Goal: Use online tool/utility: Utilize a website feature to perform a specific function

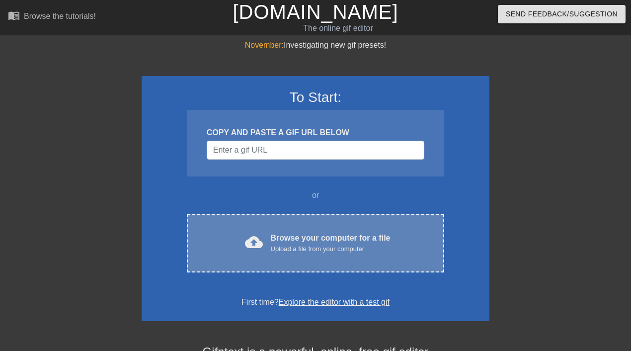
click at [307, 242] on div "Browse your computer for a file Upload a file from your computer" at bounding box center [331, 243] width 120 height 22
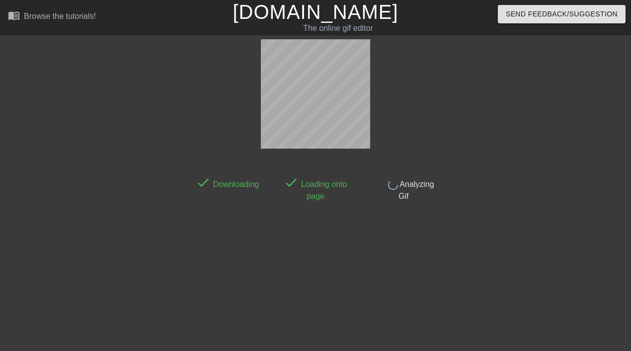
scroll to position [24, 0]
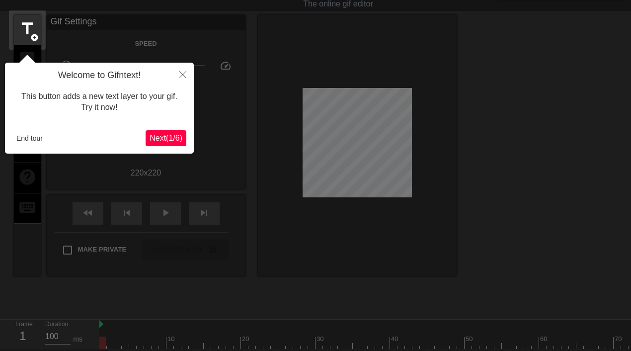
click at [169, 148] on div "Welcome to Gifntext! This button adds a new text layer to your gif. Try it now!…" at bounding box center [99, 108] width 189 height 91
click at [181, 78] on button "Close" at bounding box center [183, 74] width 22 height 23
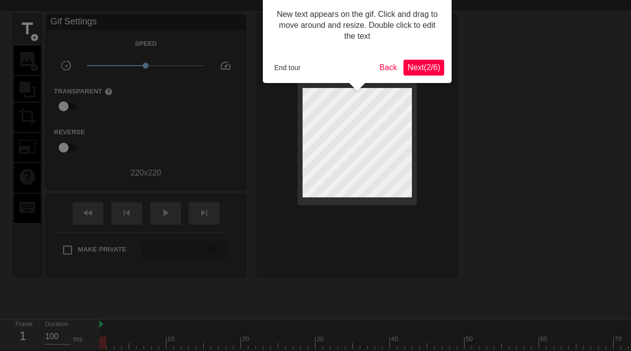
scroll to position [0, 0]
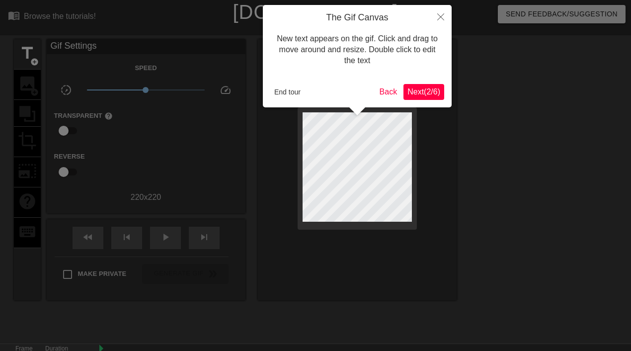
click at [290, 93] on button "End tour" at bounding box center [287, 91] width 34 height 15
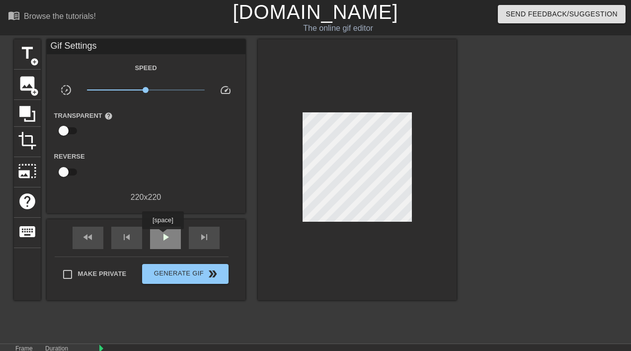
click at [164, 236] on span "play_arrow" at bounding box center [165, 237] width 12 height 12
click at [164, 236] on span "pause" at bounding box center [165, 237] width 12 height 12
drag, startPoint x: 144, startPoint y: 88, endPoint x: 68, endPoint y: 92, distance: 77.1
click at [68, 92] on div "slow_motion_video x0.313 speed" at bounding box center [146, 91] width 199 height 15
click at [25, 92] on div "image add_circle" at bounding box center [27, 85] width 27 height 30
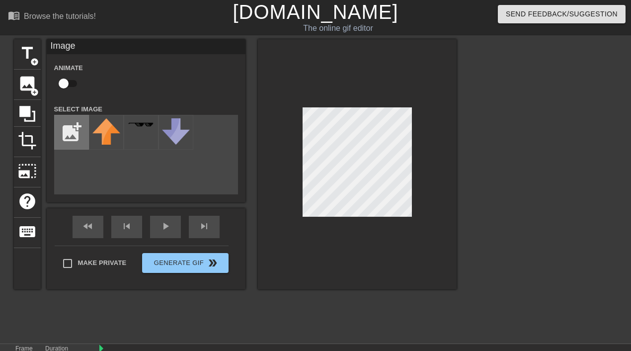
click at [71, 135] on input "file" at bounding box center [72, 132] width 34 height 34
type input "C:\fakepath\29e23e36f7205f2131fdcf1dfeae5f1c.jpg"
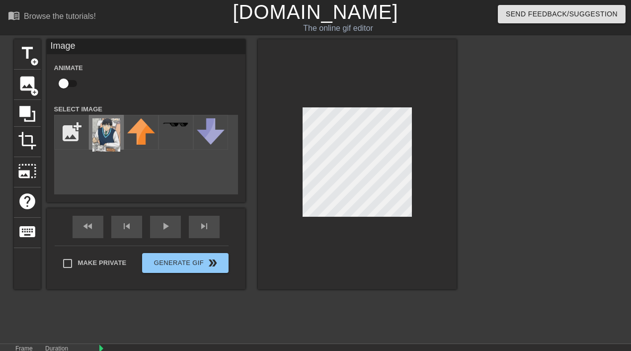
click at [108, 142] on img at bounding box center [106, 134] width 28 height 33
click at [318, 239] on div at bounding box center [357, 164] width 199 height 250
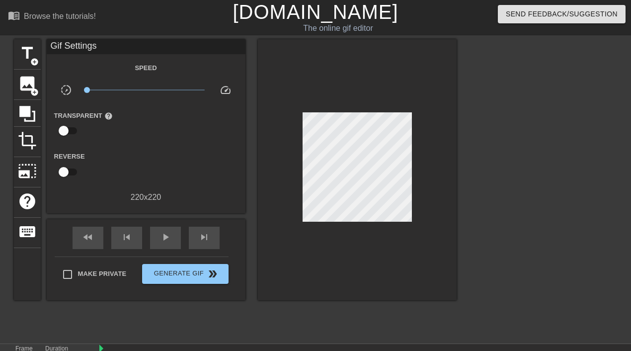
click at [462, 218] on div "title add_circle image add_circle crop photo_size_select_large help keyboard Gi…" at bounding box center [315, 188] width 631 height 298
drag, startPoint x: 448, startPoint y: 210, endPoint x: 443, endPoint y: 188, distance: 21.9
click at [443, 188] on div at bounding box center [357, 169] width 199 height 261
click at [499, 186] on div at bounding box center [542, 188] width 149 height 298
click at [27, 88] on span "image" at bounding box center [27, 83] width 19 height 19
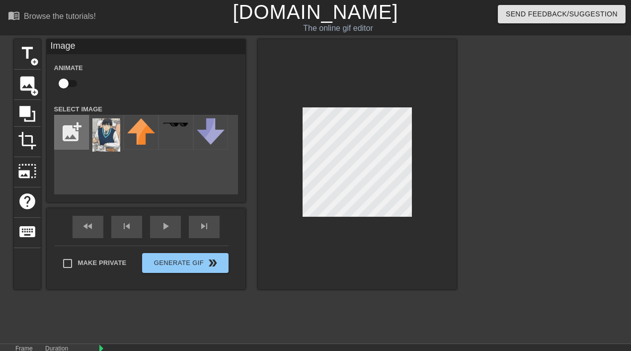
click at [74, 149] on div "add_photo_alternate" at bounding box center [71, 132] width 35 height 35
click at [68, 136] on input "file" at bounding box center [72, 132] width 34 height 34
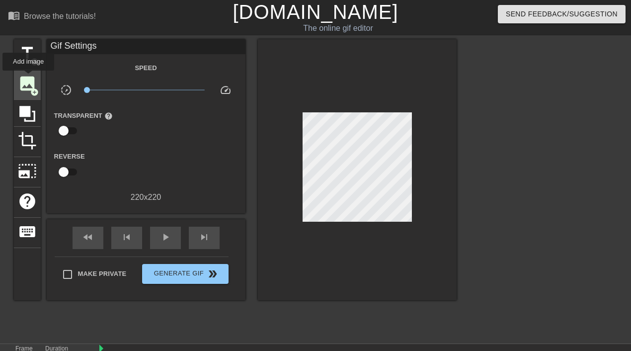
click at [29, 77] on span "image" at bounding box center [27, 83] width 19 height 19
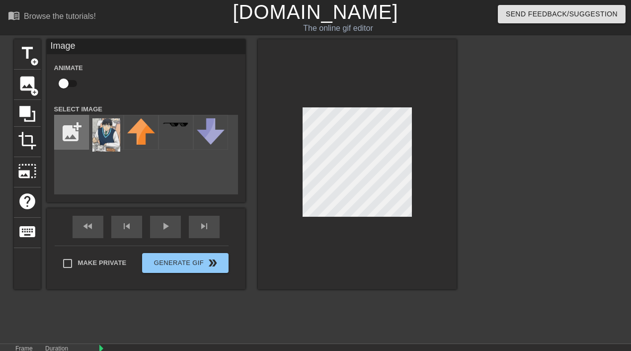
click at [71, 140] on input "file" at bounding box center [72, 132] width 34 height 34
type input "C:\fakepath\4b0ea0f2639c77949d31736017da940c.jpg"
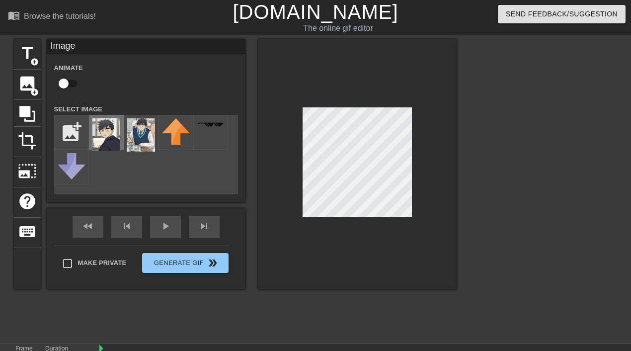
click at [115, 144] on img at bounding box center [106, 134] width 28 height 33
click at [365, 227] on div at bounding box center [357, 164] width 199 height 250
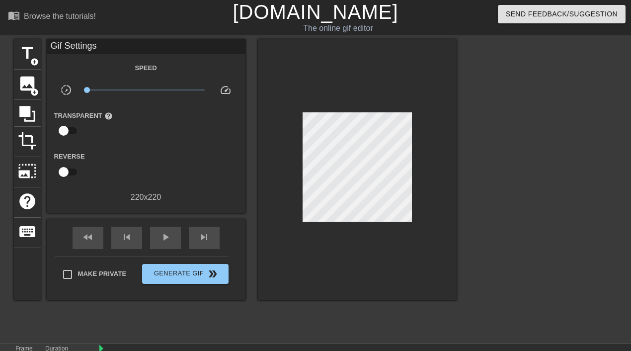
click at [338, 272] on div at bounding box center [357, 169] width 199 height 261
click at [31, 81] on span "image" at bounding box center [27, 83] width 19 height 19
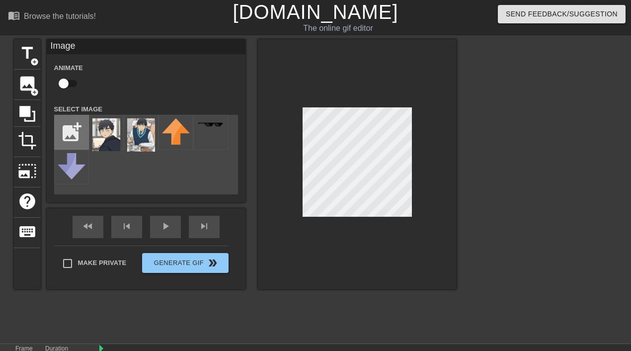
click at [74, 135] on input "file" at bounding box center [72, 132] width 34 height 34
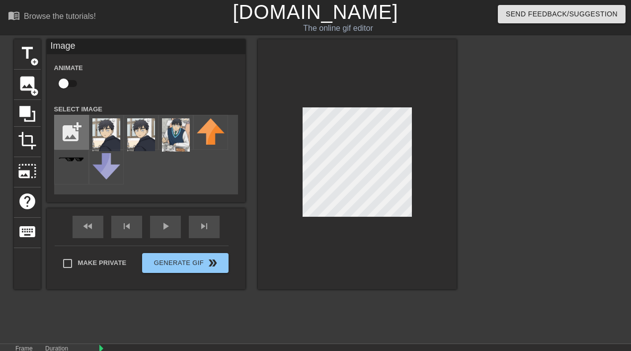
click at [64, 136] on input "file" at bounding box center [72, 132] width 34 height 34
type input "C:\fakepath\Screenshot 2025-08-22 at 9.46.58 PM.png"
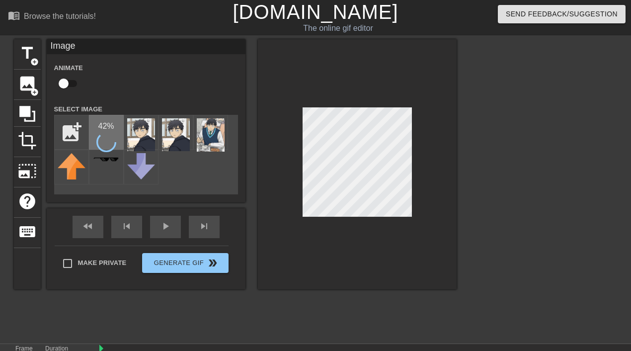
click at [96, 135] on div "42 %" at bounding box center [106, 132] width 35 height 35
click at [112, 130] on div at bounding box center [106, 132] width 35 height 35
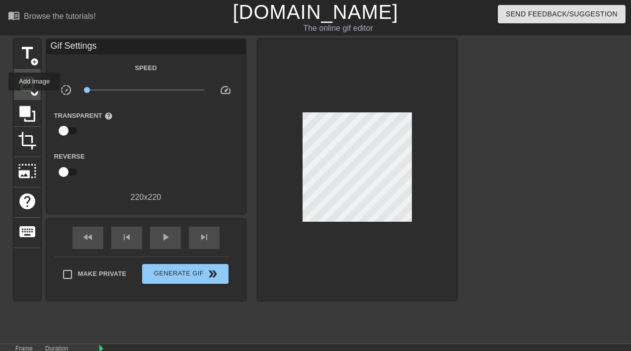
click at [35, 97] on div "image add_circle" at bounding box center [27, 85] width 27 height 30
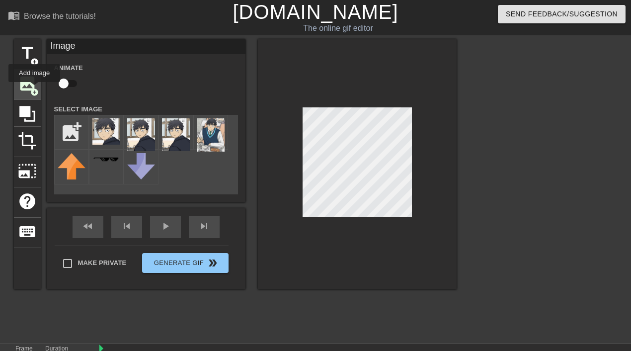
click at [34, 88] on span "add_circle" at bounding box center [34, 92] width 8 height 8
click at [110, 134] on img at bounding box center [106, 131] width 28 height 26
click at [292, 196] on div at bounding box center [357, 164] width 199 height 250
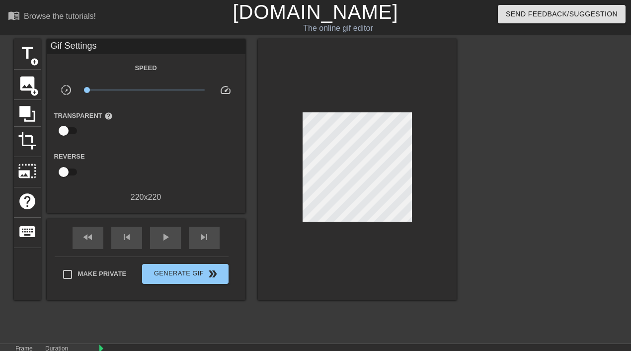
click at [403, 278] on div at bounding box center [357, 169] width 199 height 261
click at [32, 101] on div at bounding box center [27, 113] width 27 height 27
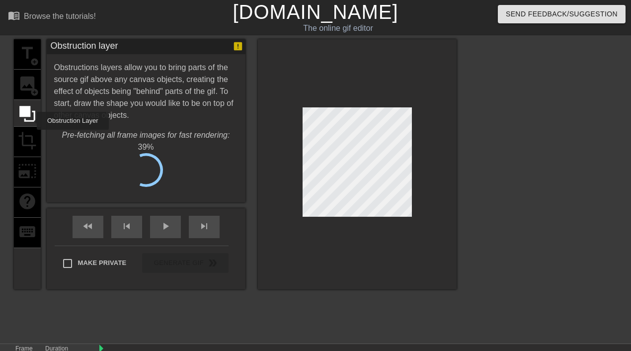
click at [29, 128] on div "title add_circle image add_circle crop photo_size_select_large help keyboard" at bounding box center [27, 164] width 27 height 250
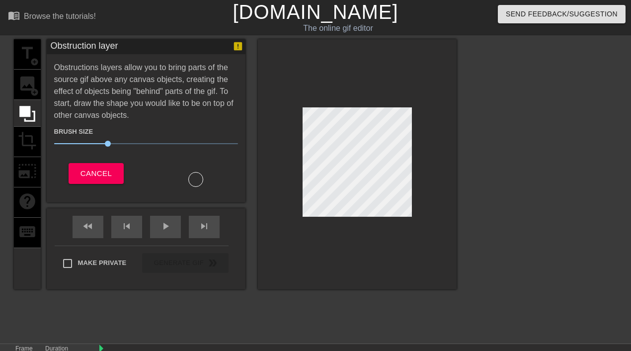
click at [29, 141] on div "title add_circle image add_circle crop photo_size_select_large help keyboard" at bounding box center [27, 164] width 27 height 250
click at [32, 143] on div "title add_circle image add_circle crop photo_size_select_large help keyboard" at bounding box center [27, 164] width 27 height 250
click at [110, 171] on span "Cancel" at bounding box center [95, 173] width 31 height 13
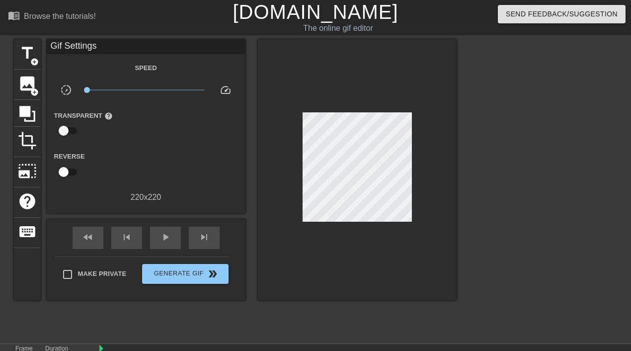
click at [57, 160] on label "Reverse" at bounding box center [69, 156] width 31 height 10
click at [47, 148] on div "Gif Settings Speed slow_motion_video x0.100 speed Transparent help Reverse 220 …" at bounding box center [146, 121] width 199 height 164
click at [31, 142] on span "crop" at bounding box center [27, 140] width 19 height 19
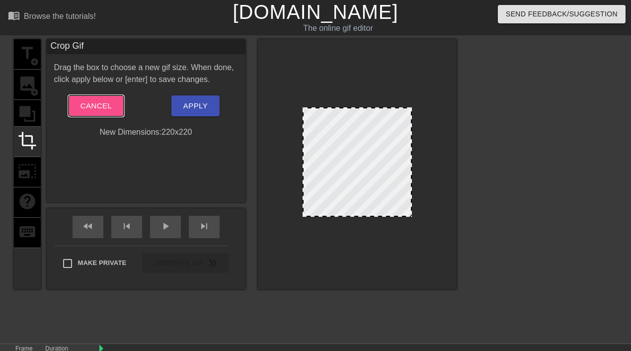
click at [108, 111] on span "Cancel" at bounding box center [95, 105] width 31 height 13
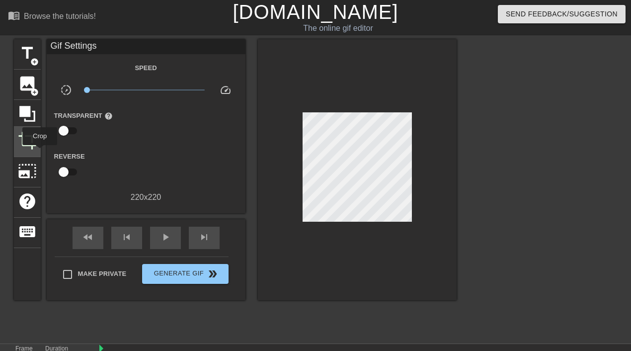
click at [38, 154] on div "crop" at bounding box center [27, 142] width 27 height 30
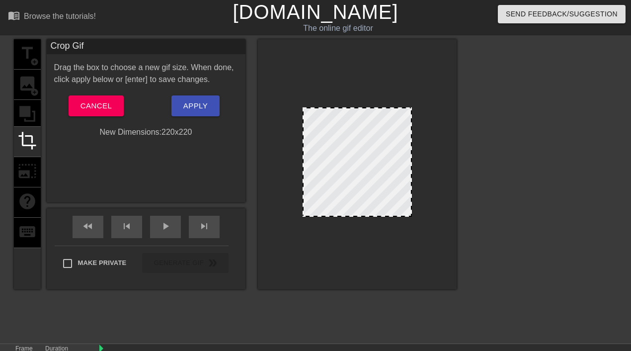
drag, startPoint x: 410, startPoint y: 214, endPoint x: 414, endPoint y: 249, distance: 35.0
click at [414, 249] on div at bounding box center [357, 164] width 199 height 250
click at [99, 115] on button "Cancel" at bounding box center [96, 105] width 55 height 21
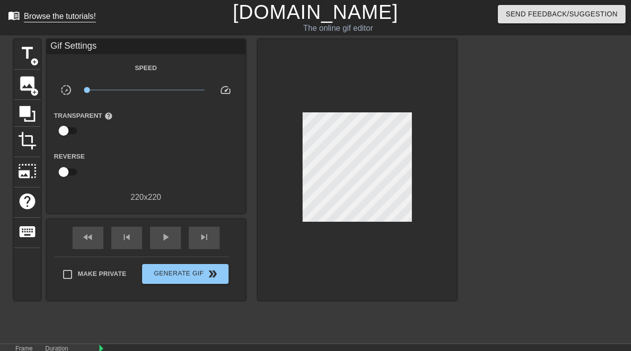
click at [51, 19] on div "Browse the tutorials!" at bounding box center [60, 16] width 72 height 8
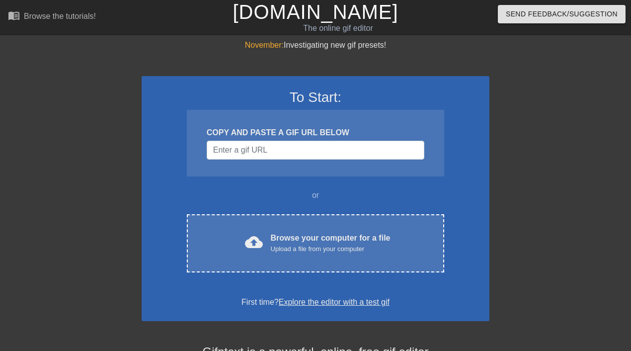
click at [317, 204] on div "To Start: COPY AND PASTE A GIF URL BELOW or cloud_upload Browse your computer f…" at bounding box center [316, 198] width 348 height 245
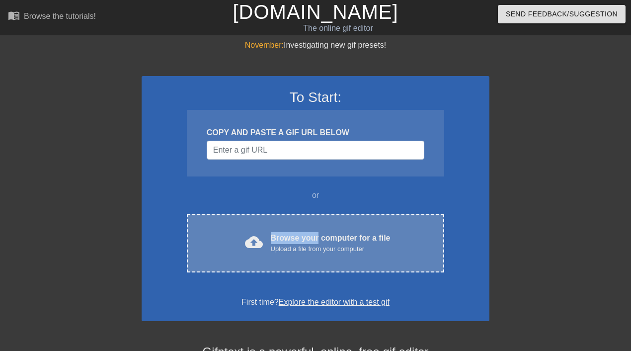
click at [317, 231] on div "cloud_upload Browse your computer for a file Upload a file from your computer C…" at bounding box center [315, 243] width 257 height 58
click at [263, 234] on div "cloud_upload Browse your computer for a file Upload a file from your computer" at bounding box center [315, 243] width 215 height 22
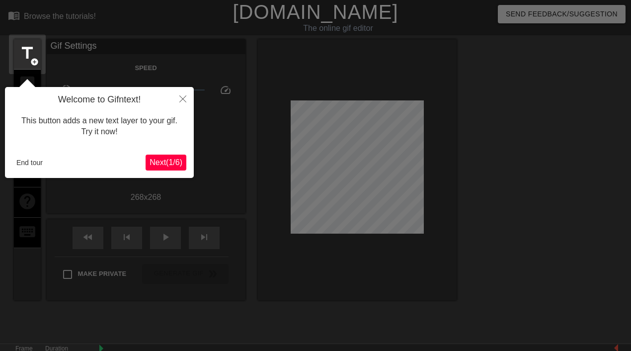
scroll to position [24, 0]
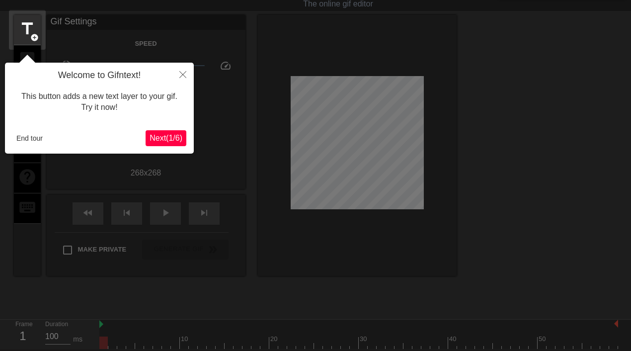
click at [21, 138] on button "End tour" at bounding box center [29, 138] width 34 height 15
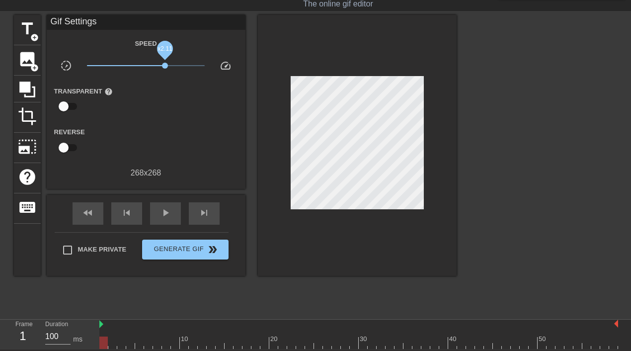
drag, startPoint x: 144, startPoint y: 65, endPoint x: 171, endPoint y: 65, distance: 27.3
click at [168, 65] on span "x2.11" at bounding box center [165, 66] width 6 height 6
click at [161, 211] on span "play_arrow" at bounding box center [165, 213] width 12 height 12
drag, startPoint x: 174, startPoint y: 65, endPoint x: 149, endPoint y: 66, distance: 24.8
click at [149, 66] on span "x1.17" at bounding box center [150, 66] width 6 height 6
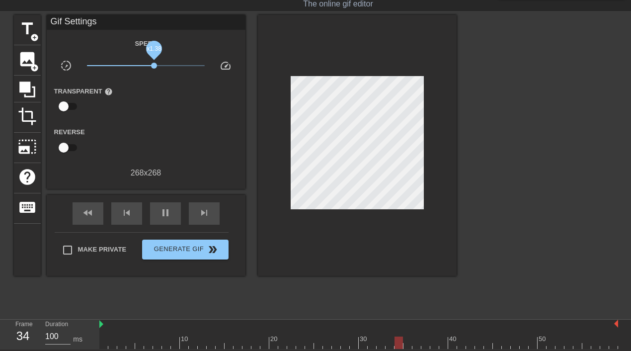
drag, startPoint x: 149, startPoint y: 66, endPoint x: 159, endPoint y: 65, distance: 10.5
click at [157, 65] on span "x1.38" at bounding box center [154, 66] width 6 height 6
click at [31, 65] on span "add_circle" at bounding box center [34, 68] width 8 height 8
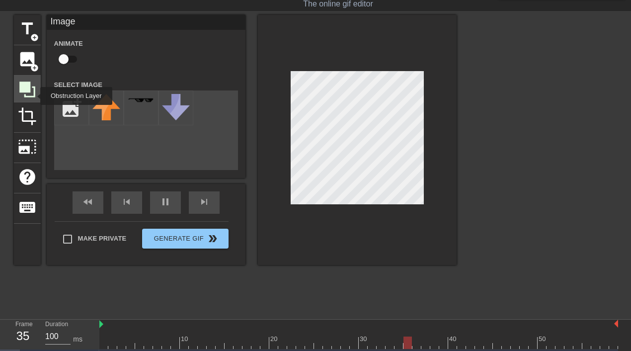
click at [34, 96] on icon at bounding box center [27, 89] width 16 height 16
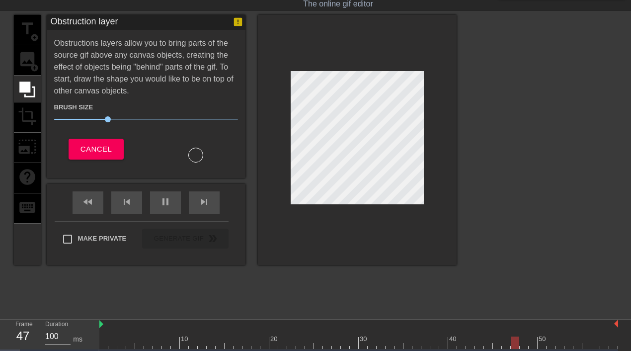
click at [32, 59] on div "title add_circle image add_circle crop photo_size_select_large help keyboard" at bounding box center [27, 140] width 27 height 250
click at [85, 140] on button "Cancel" at bounding box center [96, 149] width 55 height 21
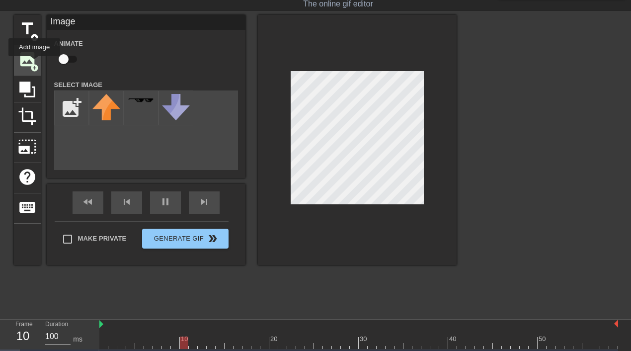
click at [30, 58] on span "image" at bounding box center [27, 59] width 19 height 19
click at [67, 120] on input "file" at bounding box center [72, 108] width 34 height 34
type input "C:\fakepath\IMG_4517.jpg"
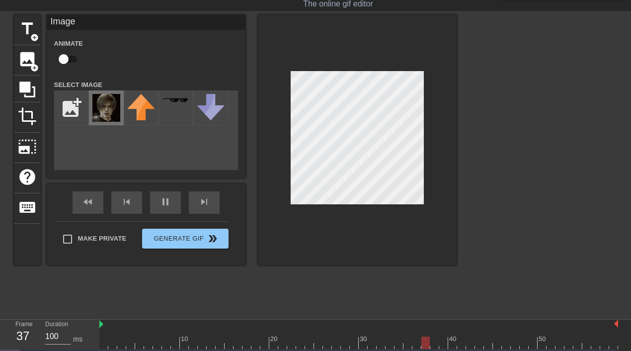
click at [108, 111] on img at bounding box center [106, 108] width 28 height 28
click at [332, 228] on div at bounding box center [357, 140] width 199 height 250
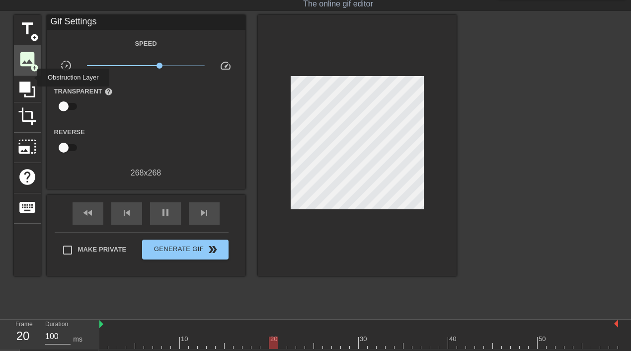
click at [28, 64] on span "image" at bounding box center [27, 59] width 19 height 19
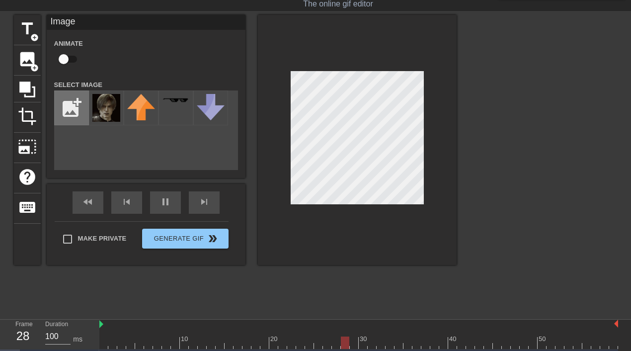
click at [56, 94] on input "file" at bounding box center [72, 108] width 34 height 34
type input "C:\fakepath\Screenshot 2025-08-22 at 9.50.04 PM.png"
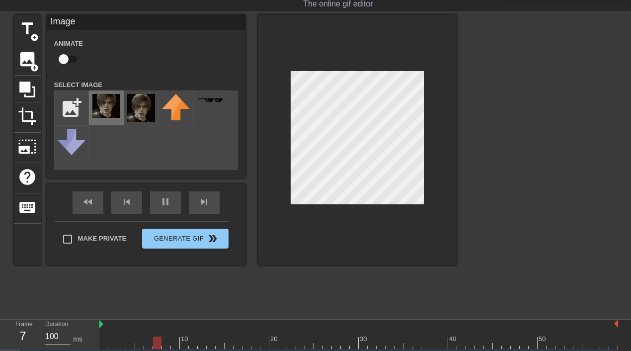
click at [113, 111] on div at bounding box center [106, 107] width 35 height 35
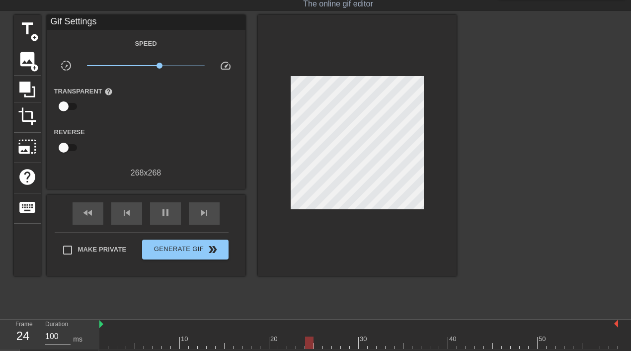
click at [249, 163] on div "title add_circle image add_circle crop photo_size_select_large help keyboard Gi…" at bounding box center [235, 145] width 442 height 261
click at [31, 75] on div at bounding box center [27, 88] width 27 height 27
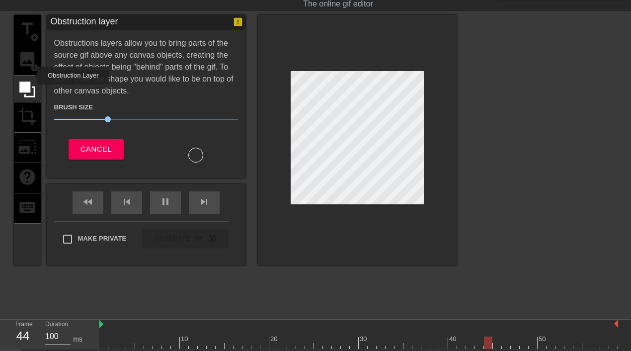
click at [33, 64] on div "title add_circle image add_circle crop photo_size_select_large help keyboard" at bounding box center [27, 140] width 27 height 250
drag, startPoint x: 30, startPoint y: 61, endPoint x: 63, endPoint y: 114, distance: 62.4
click at [30, 61] on div "title add_circle image add_circle crop photo_size_select_large help keyboard" at bounding box center [27, 140] width 27 height 250
click at [71, 117] on span "30" at bounding box center [146, 119] width 184 height 12
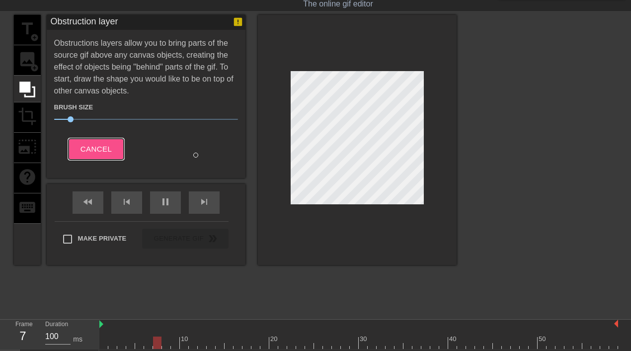
click at [78, 140] on button "Cancel" at bounding box center [96, 149] width 55 height 21
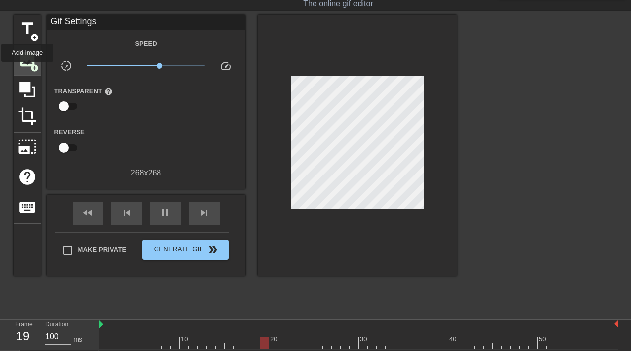
click at [28, 69] on div "image add_circle" at bounding box center [27, 60] width 27 height 30
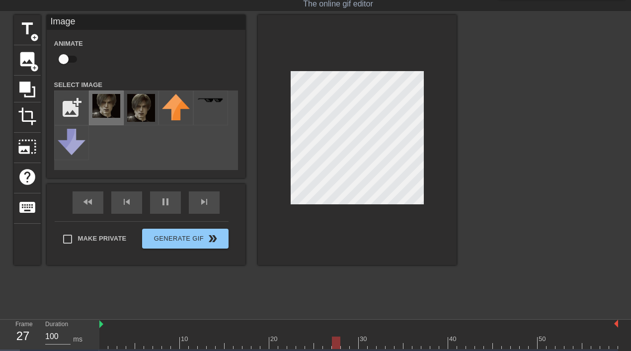
click at [104, 106] on img at bounding box center [106, 106] width 28 height 24
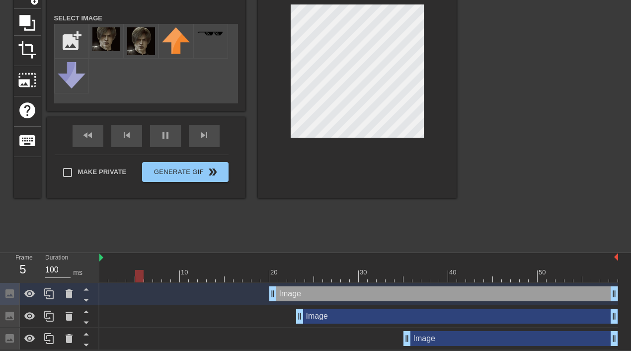
scroll to position [91, 0]
click at [344, 316] on div "Image drag_handle drag_handle" at bounding box center [457, 315] width 322 height 15
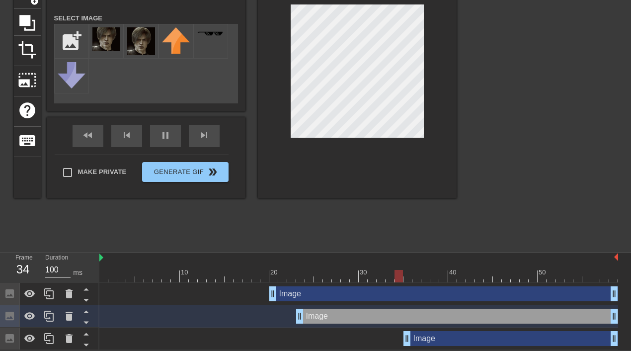
click at [420, 338] on div "Image drag_handle drag_handle" at bounding box center [510, 338] width 214 height 15
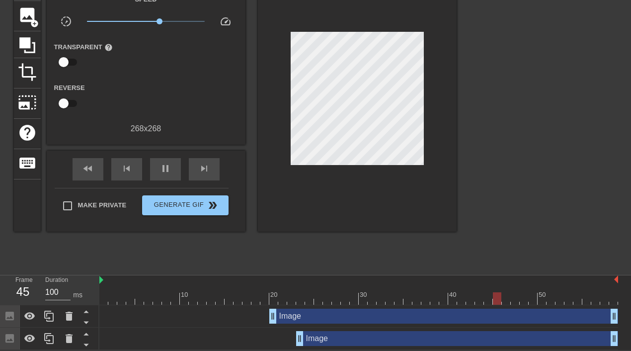
scroll to position [69, 0]
click at [387, 319] on div "Image drag_handle drag_handle" at bounding box center [443, 315] width 349 height 15
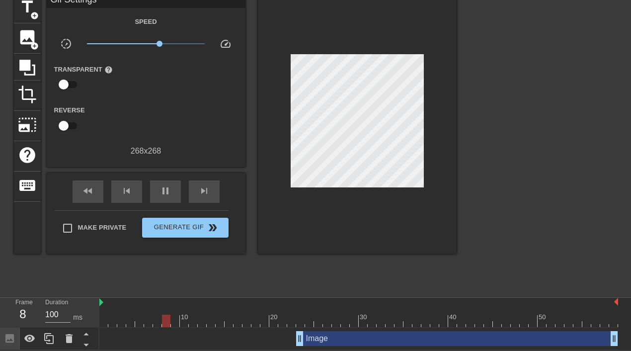
scroll to position [47, 0]
click at [347, 334] on div "Image drag_handle drag_handle" at bounding box center [457, 338] width 322 height 15
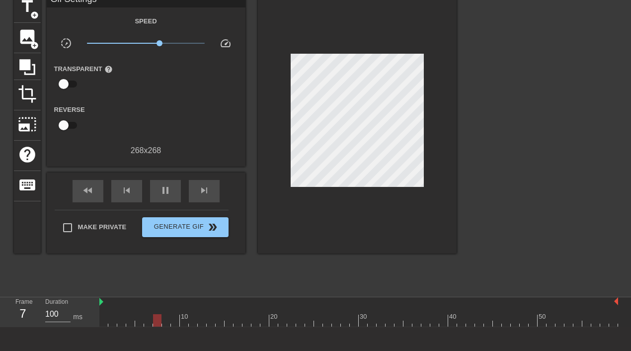
click at [144, 195] on div "fast_rewind skip_previous pause skip_next" at bounding box center [146, 190] width 162 height 37
click at [151, 183] on div "pause" at bounding box center [165, 191] width 31 height 22
drag, startPoint x: 240, startPoint y: 319, endPoint x: 88, endPoint y: 322, distance: 151.5
click at [88, 322] on div "Frame 1 Duration 100 ms 10 20 30 40 50" at bounding box center [315, 312] width 631 height 30
click at [32, 36] on span "image" at bounding box center [27, 36] width 19 height 19
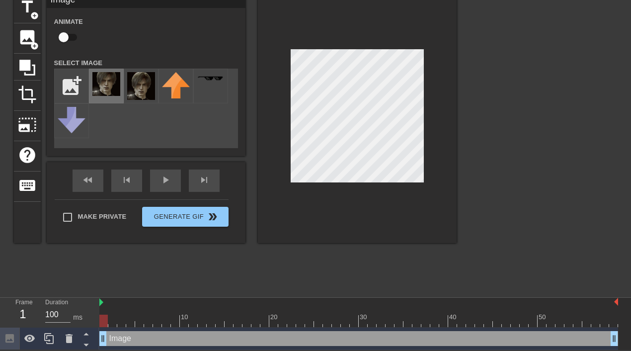
click at [104, 85] on img at bounding box center [106, 84] width 28 height 24
click at [262, 253] on div "title add_circle image add_circle crop photo_size_select_large help keyboard Im…" at bounding box center [235, 142] width 442 height 298
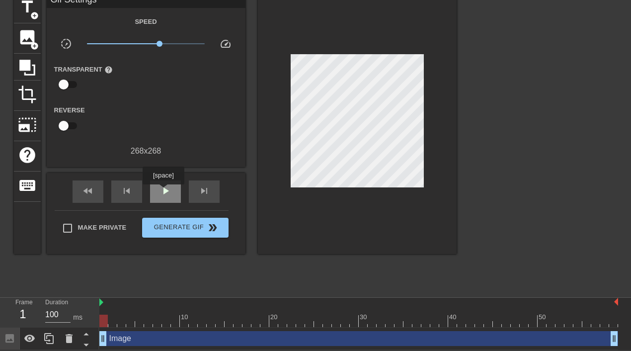
click at [164, 191] on span "play_arrow" at bounding box center [165, 191] width 12 height 12
click at [164, 191] on span "pause" at bounding box center [165, 191] width 12 height 12
drag, startPoint x: 169, startPoint y: 321, endPoint x: 97, endPoint y: 321, distance: 72.0
click at [97, 321] on div "Frame 1 Duration 100 ms 10 20 30 40 50 Image drag_handle drag_handle" at bounding box center [315, 323] width 631 height 52
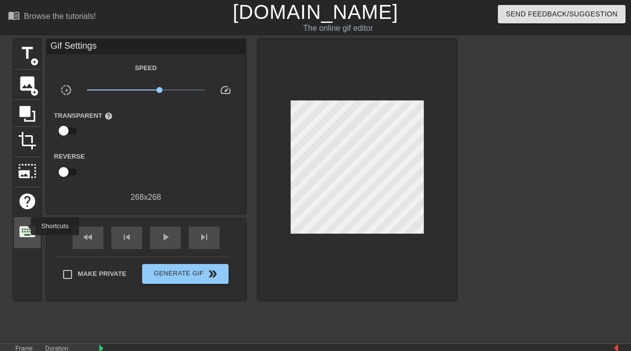
scroll to position [0, 0]
click at [36, 142] on span "crop" at bounding box center [27, 140] width 19 height 19
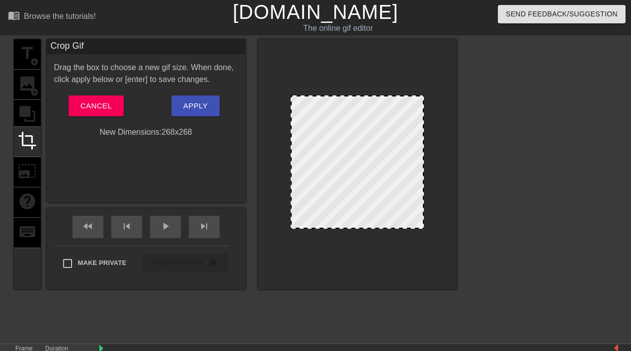
click at [288, 225] on div at bounding box center [357, 164] width 199 height 250
drag, startPoint x: 291, startPoint y: 227, endPoint x: 307, endPoint y: 227, distance: 15.4
click at [307, 227] on div at bounding box center [307, 227] width 10 height 10
drag, startPoint x: 425, startPoint y: 226, endPoint x: 405, endPoint y: 230, distance: 20.7
click at [405, 230] on div at bounding box center [357, 164] width 199 height 250
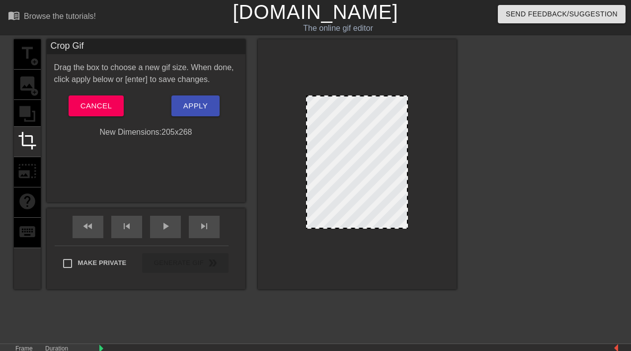
drag, startPoint x: 423, startPoint y: 226, endPoint x: 407, endPoint y: 227, distance: 16.0
click at [356, 96] on span at bounding box center [356, 96] width 0 height 0
click at [192, 105] on span "Apply" at bounding box center [195, 105] width 24 height 13
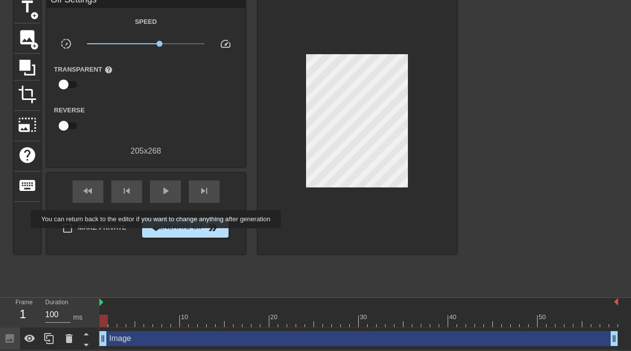
scroll to position [47, 0]
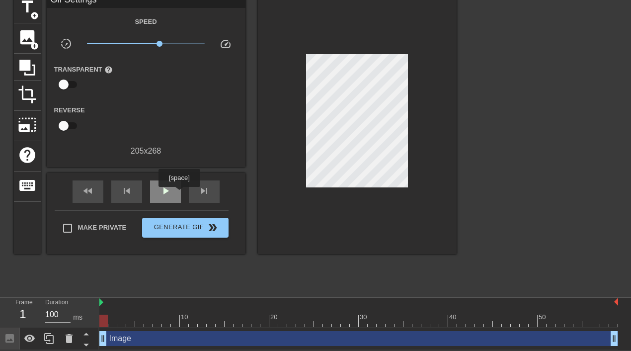
click at [165, 189] on span "play_arrow" at bounding box center [165, 191] width 12 height 12
click at [165, 189] on span "pause" at bounding box center [165, 191] width 12 height 12
click at [25, 102] on span "crop" at bounding box center [27, 94] width 19 height 19
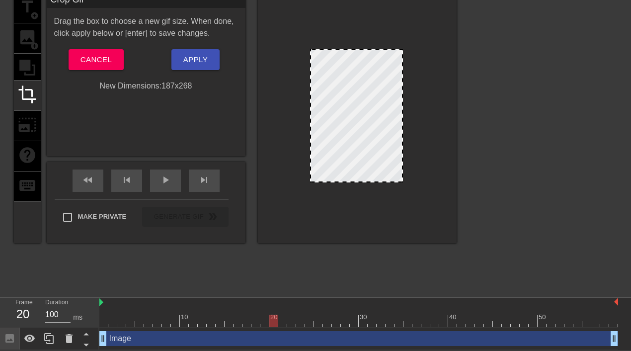
click at [406, 180] on div at bounding box center [402, 181] width 10 height 10
click at [214, 68] on button "Apply" at bounding box center [195, 59] width 48 height 21
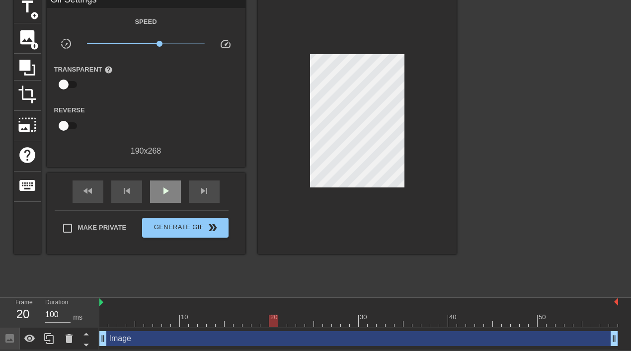
click at [165, 191] on span "play_arrow" at bounding box center [165, 191] width 12 height 12
click at [337, 243] on div "title add_circle image add_circle crop photo_size_select_large help keyboard Gi…" at bounding box center [235, 142] width 442 height 298
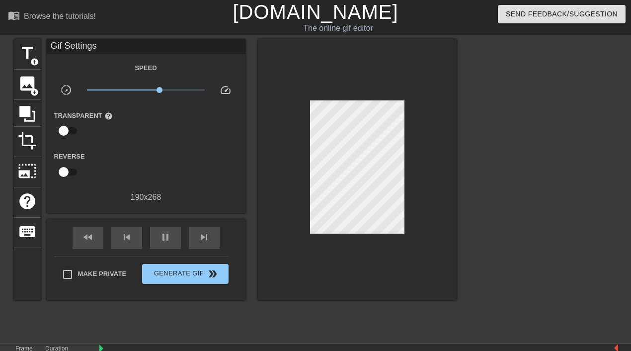
scroll to position [0, 0]
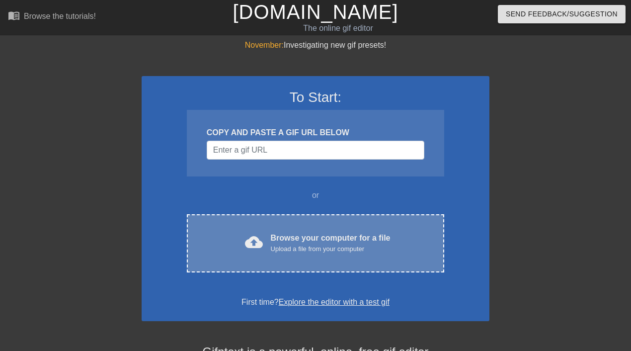
click at [285, 239] on div "Browse your computer for a file Upload a file from your computer" at bounding box center [331, 243] width 120 height 22
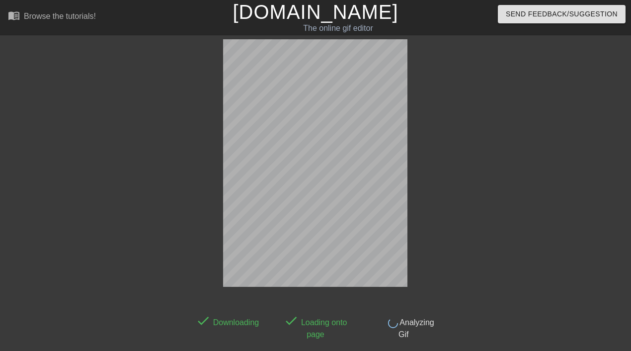
scroll to position [24, 0]
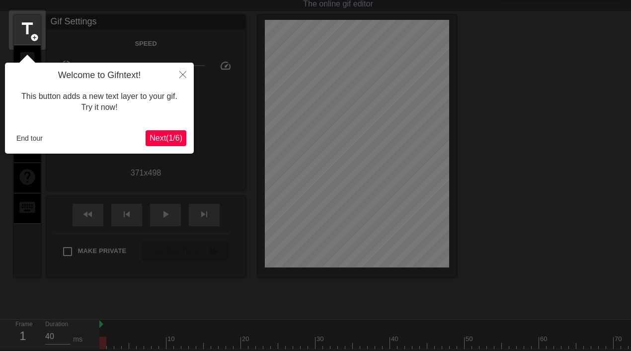
click at [36, 134] on button "End tour" at bounding box center [29, 138] width 34 height 15
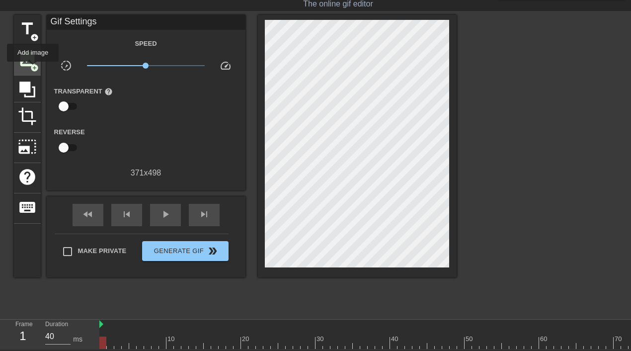
click at [33, 68] on span "add_circle" at bounding box center [34, 68] width 8 height 8
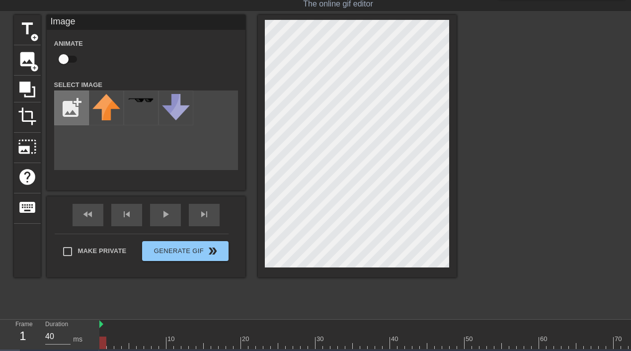
click at [66, 107] on input "file" at bounding box center [72, 108] width 34 height 34
type input "C:\fakepath\Screenshot 2025-08-22 at 9.50.04 PM.png"
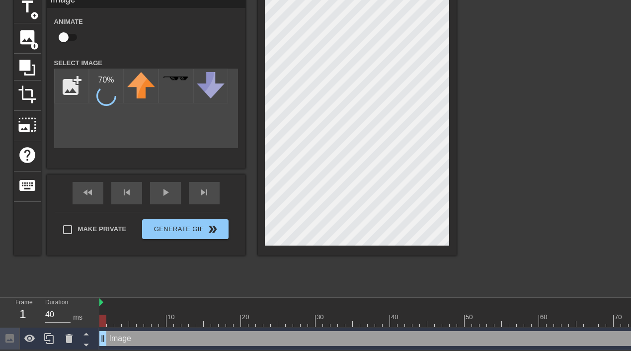
scroll to position [47, 0]
click at [126, 344] on div "Image drag_handle drag_handle" at bounding box center [415, 338] width 633 height 15
click at [126, 334] on div "Image drag_handle drag_handle" at bounding box center [415, 338] width 633 height 15
click at [142, 331] on div "Image drag_handle drag_handle" at bounding box center [415, 338] width 633 height 15
click at [151, 318] on div at bounding box center [415, 320] width 633 height 12
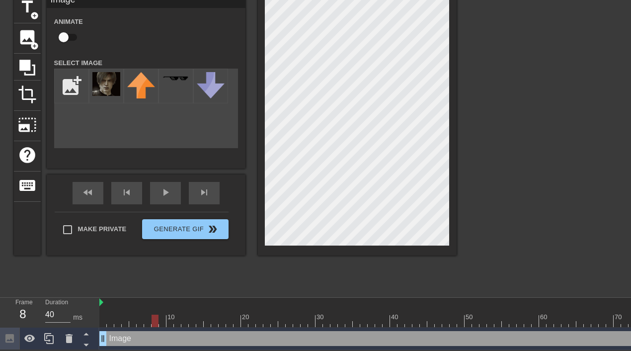
click at [118, 340] on div "Image drag_handle drag_handle" at bounding box center [415, 338] width 633 height 15
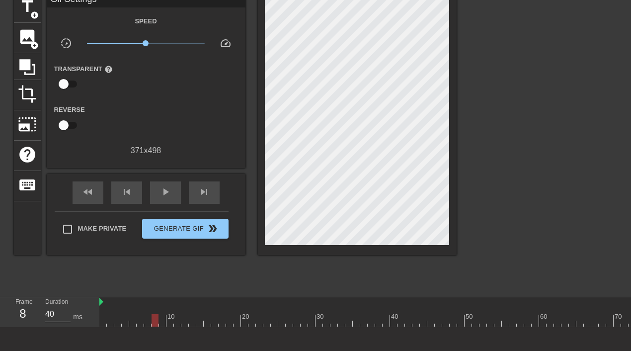
click at [105, 319] on div at bounding box center [415, 320] width 633 height 12
click at [34, 33] on span "image" at bounding box center [27, 36] width 19 height 19
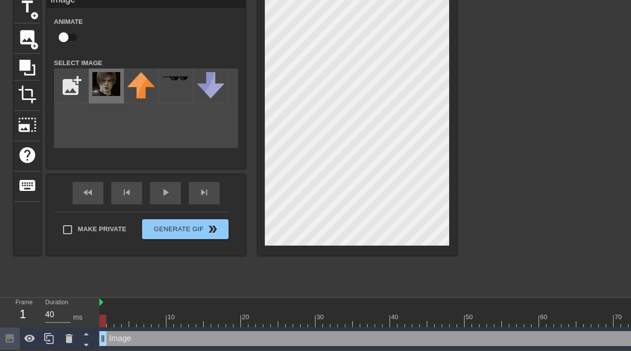
click at [110, 85] on img at bounding box center [106, 84] width 28 height 24
click at [452, 194] on div at bounding box center [357, 124] width 199 height 262
click at [187, 279] on div "title add_circle image add_circle crop photo_size_select_large help keyboard Im…" at bounding box center [235, 142] width 442 height 298
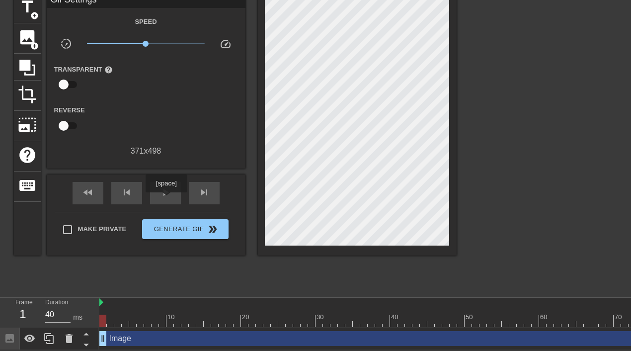
click at [174, 178] on div "fast_rewind skip_previous play_arrow skip_next" at bounding box center [146, 192] width 162 height 37
click at [171, 186] on span "play_arrow" at bounding box center [165, 192] width 12 height 12
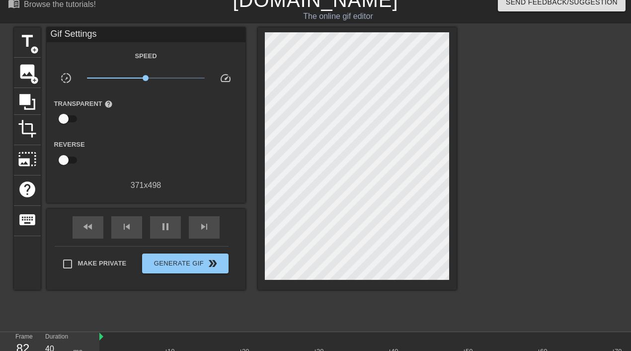
scroll to position [10, 0]
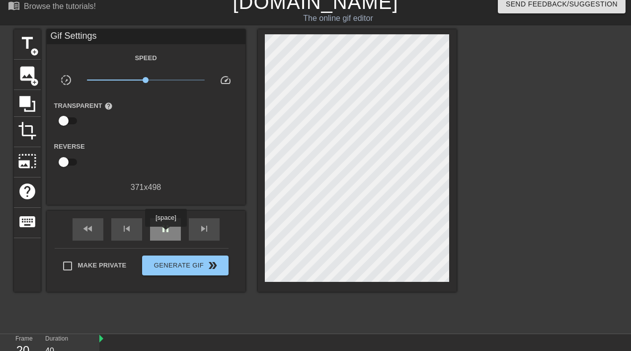
click at [166, 233] on span "pause" at bounding box center [165, 228] width 12 height 12
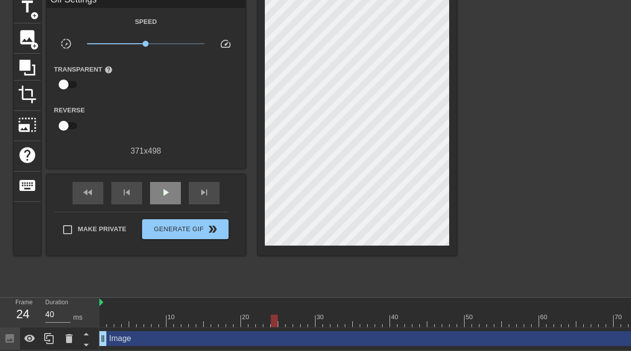
scroll to position [47, 0]
click at [102, 322] on div at bounding box center [415, 320] width 633 height 12
click at [154, 195] on div "play_arrow" at bounding box center [165, 193] width 31 height 22
click at [161, 188] on span "pause" at bounding box center [165, 192] width 12 height 12
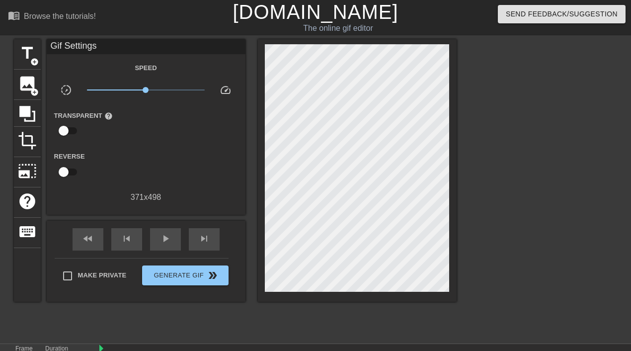
scroll to position [0, 0]
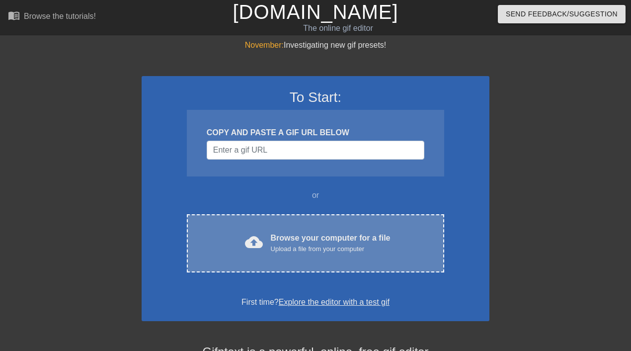
click at [274, 243] on div "Browse your computer for a file Upload a file from your computer" at bounding box center [331, 243] width 120 height 22
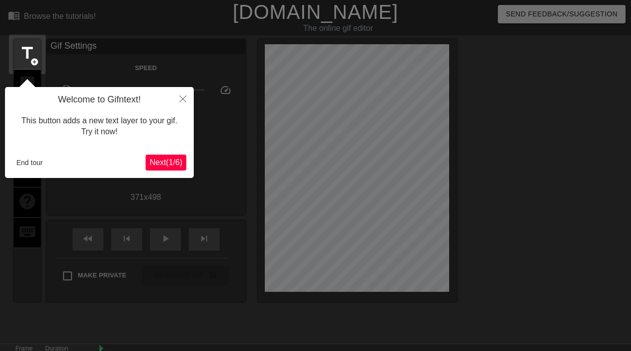
scroll to position [24, 0]
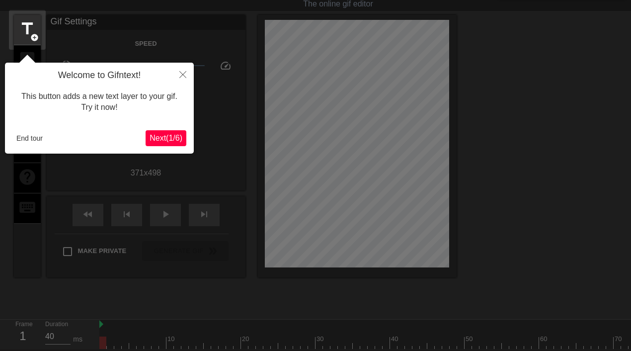
click at [64, 142] on div "End tour" at bounding box center [78, 138] width 133 height 15
click at [47, 142] on button "End tour" at bounding box center [29, 138] width 34 height 15
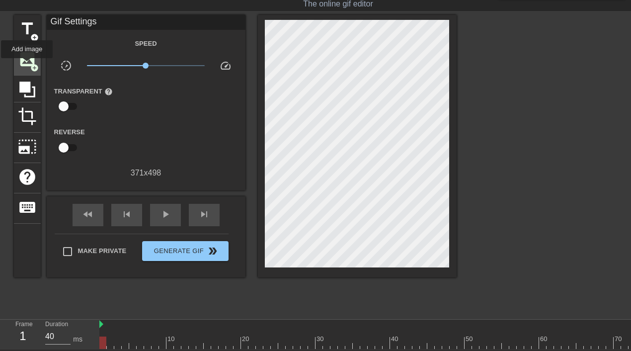
click at [27, 65] on span "image" at bounding box center [27, 59] width 19 height 19
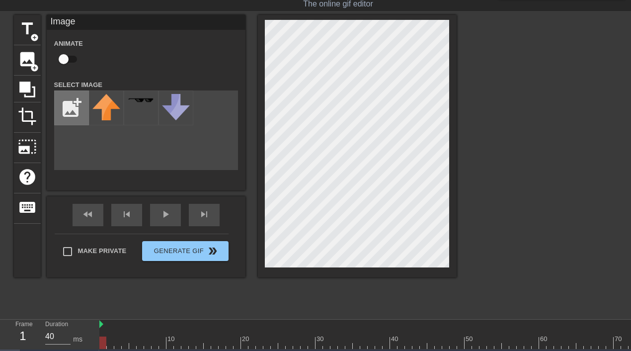
click at [73, 106] on input "file" at bounding box center [72, 108] width 34 height 34
type input "C:\fakepath\Screenshot 2025-08-22 at 9.50.04 PM.png"
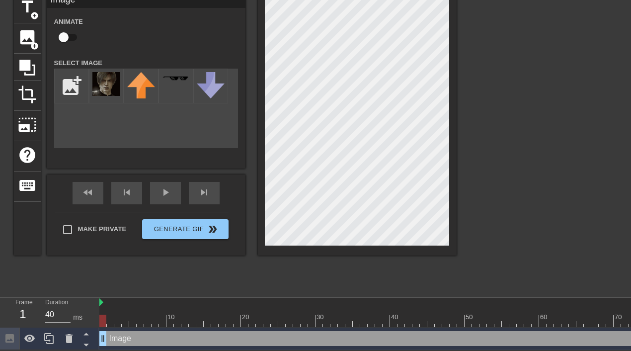
scroll to position [47, 0]
click at [156, 338] on div "Image drag_handle drag_handle" at bounding box center [415, 338] width 633 height 15
click at [109, 94] on img at bounding box center [106, 84] width 28 height 24
click at [452, 172] on div at bounding box center [357, 124] width 199 height 262
click at [455, 176] on div at bounding box center [357, 124] width 199 height 262
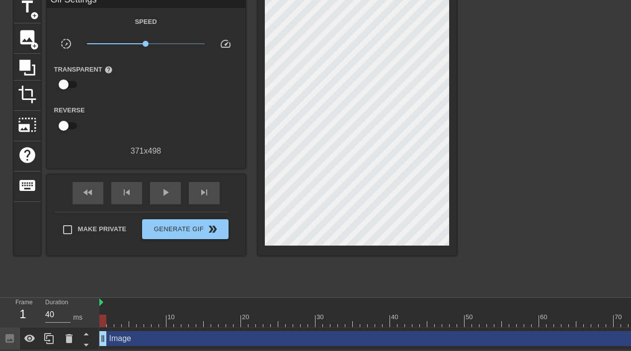
click at [319, 276] on div "title add_circle image add_circle crop photo_size_select_large help keyboard Gi…" at bounding box center [235, 142] width 442 height 298
click at [169, 196] on span "play_arrow" at bounding box center [165, 192] width 12 height 12
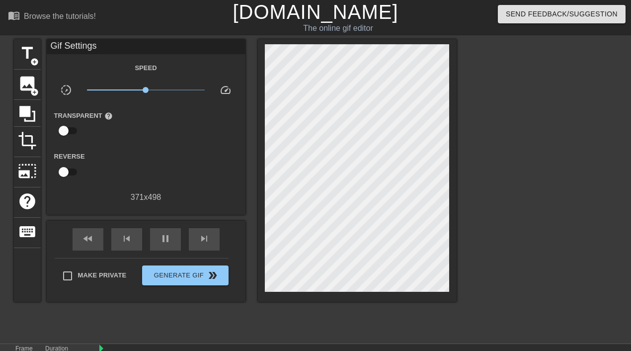
scroll to position [0, 0]
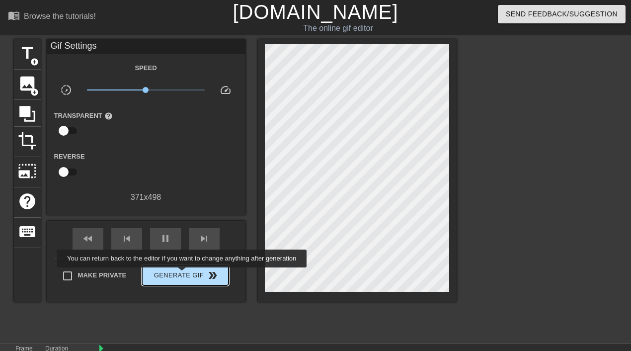
click at [188, 274] on span "Generate Gif double_arrow" at bounding box center [185, 275] width 78 height 12
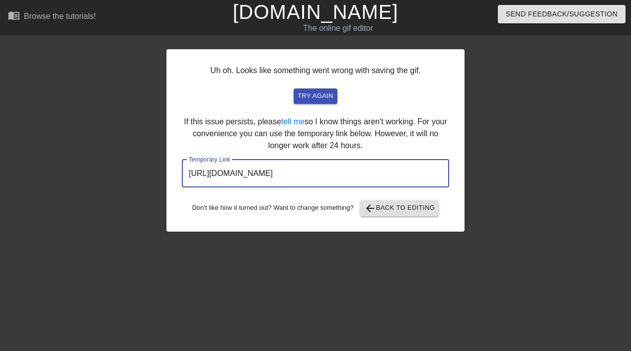
click at [330, 166] on input "https://www.gifntext.com/temp_generations/BuyHngvq.gif" at bounding box center [315, 173] width 267 height 28
click at [325, 172] on input "https://www.gifntext.com/temp_generations/BuyHngvq.gif" at bounding box center [315, 173] width 267 height 28
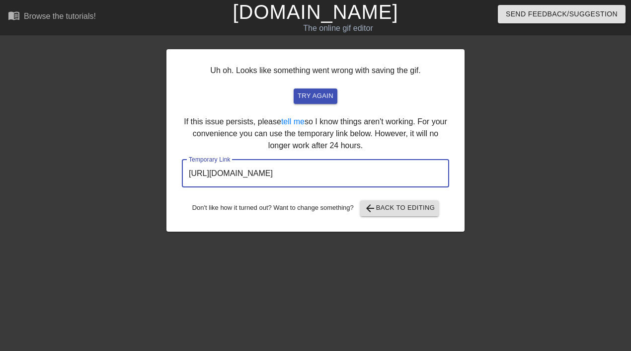
click at [291, 12] on link "[DOMAIN_NAME]" at bounding box center [314, 12] width 165 height 22
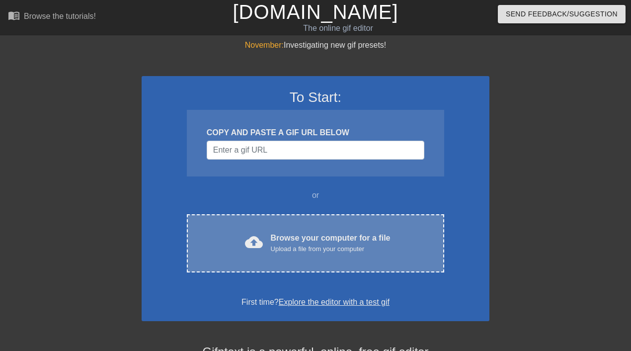
click at [315, 229] on div "cloud_upload Browse your computer for a file Upload a file from your computer C…" at bounding box center [315, 243] width 257 height 58
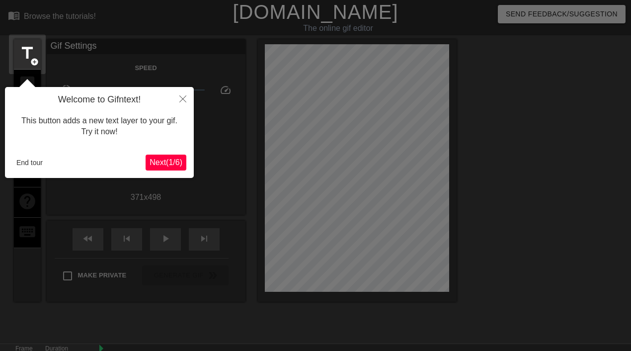
scroll to position [24, 0]
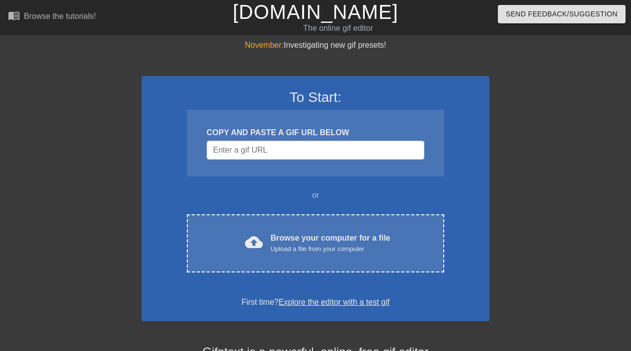
scroll to position [178, 0]
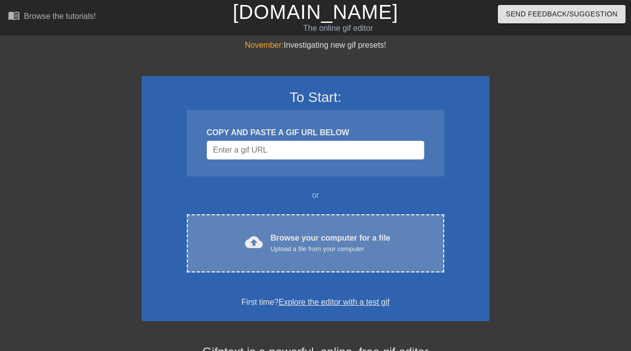
click at [361, 226] on div "cloud_upload Browse your computer for a file Upload a file from your computer C…" at bounding box center [315, 243] width 257 height 58
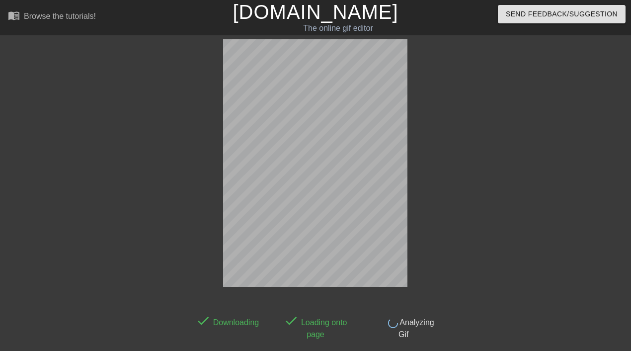
scroll to position [24, 0]
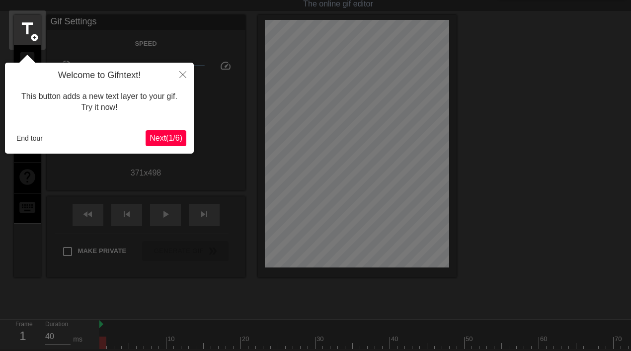
click at [32, 137] on button "End tour" at bounding box center [29, 138] width 34 height 15
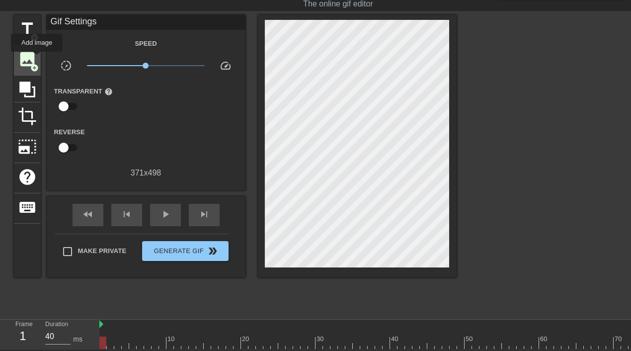
click at [35, 56] on span "image" at bounding box center [27, 59] width 19 height 19
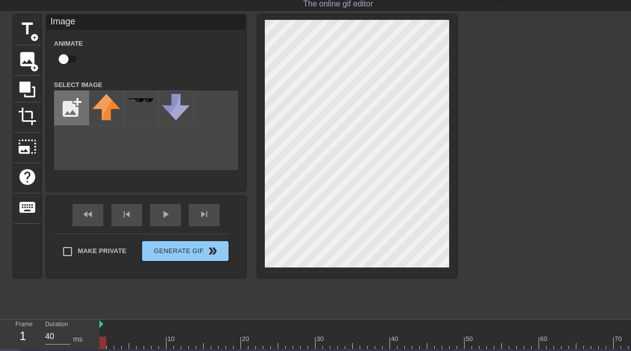
click at [87, 115] on input "file" at bounding box center [72, 108] width 34 height 34
type input "C:\fakepath\Screenshot 2025-08-22 at 10.03.22 PM.png"
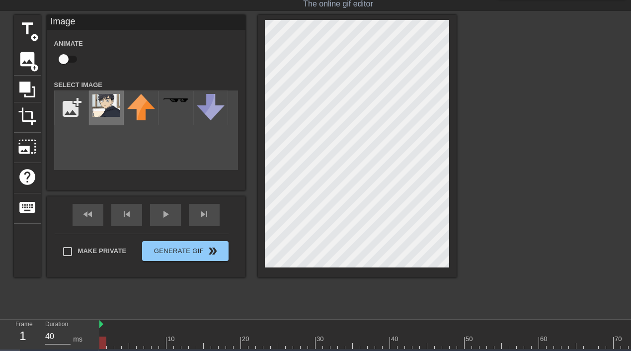
click at [92, 106] on img at bounding box center [106, 105] width 28 height 23
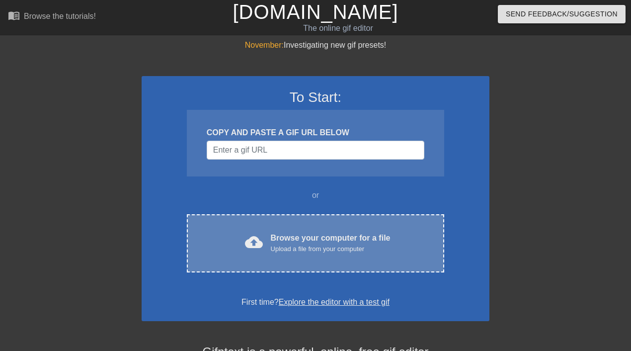
click at [342, 235] on div "Browse your computer for a file Upload a file from your computer" at bounding box center [331, 243] width 120 height 22
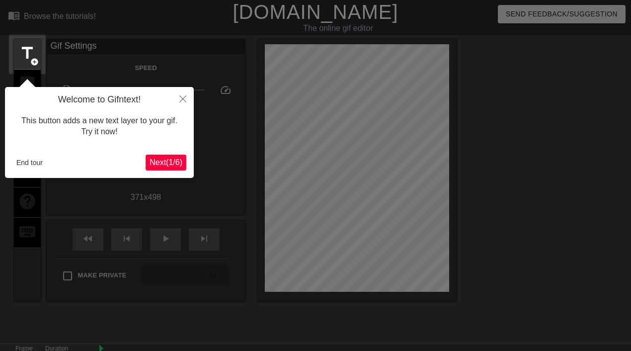
scroll to position [24, 0]
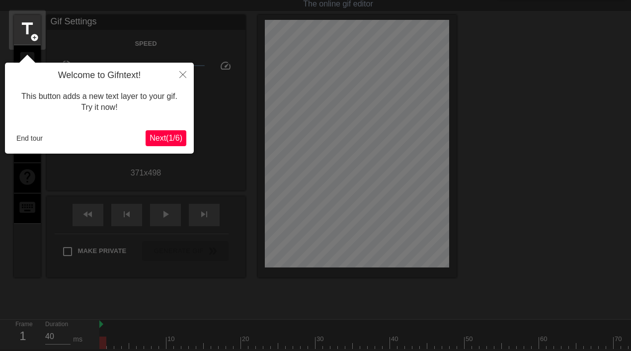
click at [39, 142] on button "End tour" at bounding box center [29, 138] width 34 height 15
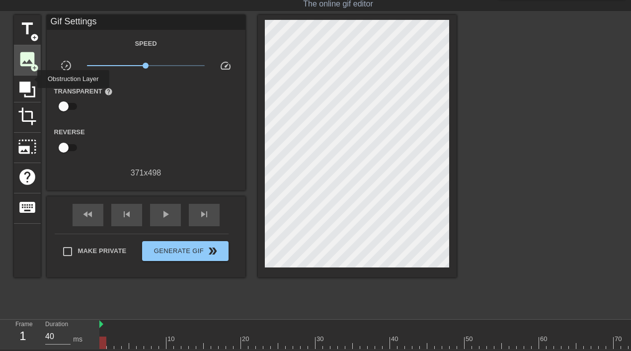
click at [33, 61] on span "image" at bounding box center [27, 59] width 19 height 19
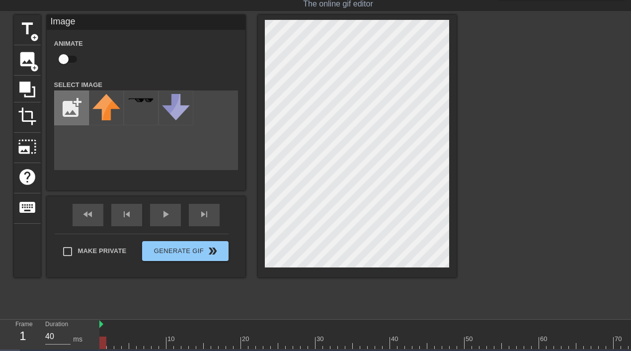
click at [78, 114] on input "file" at bounding box center [72, 108] width 34 height 34
type input "C:\fakepath\4b0ea0f2639c77949d31736017da940c.jpg"
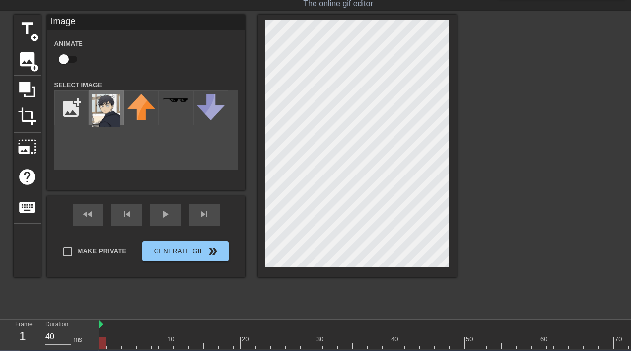
click at [111, 117] on img at bounding box center [106, 110] width 28 height 33
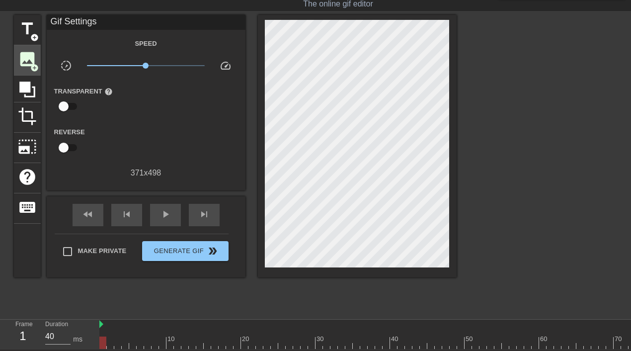
click at [28, 65] on span "image" at bounding box center [27, 59] width 19 height 19
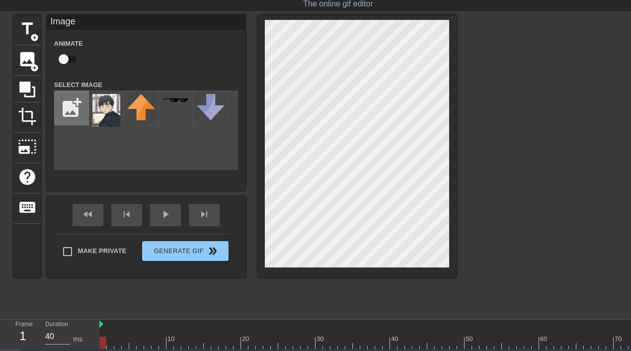
click at [76, 111] on input "file" at bounding box center [72, 108] width 34 height 34
type input "C:\fakepath\Screenshot [DATE] 10.03.22 PM.png"
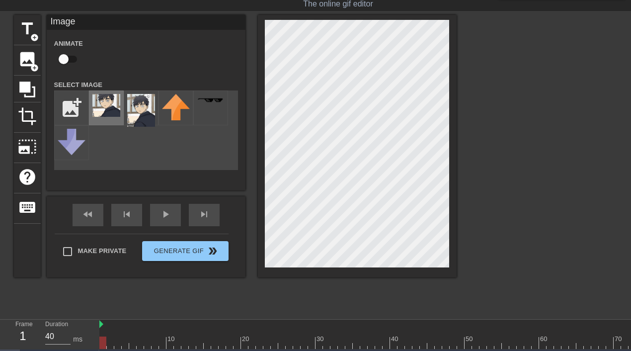
click at [113, 119] on div at bounding box center [106, 107] width 35 height 35
click at [259, 176] on div at bounding box center [357, 146] width 199 height 262
click at [472, 216] on div "title add_circle image add_circle crop photo_size_select_large help keyboard Im…" at bounding box center [315, 164] width 631 height 298
click at [499, 190] on div at bounding box center [542, 164] width 149 height 298
click at [520, 205] on div at bounding box center [542, 164] width 149 height 298
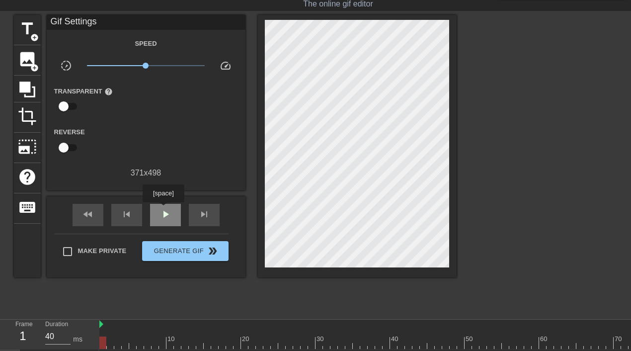
click at [164, 209] on span "play_arrow" at bounding box center [165, 214] width 12 height 12
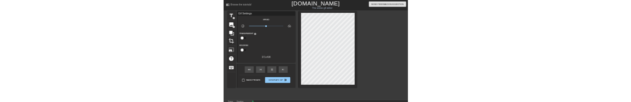
scroll to position [0, 0]
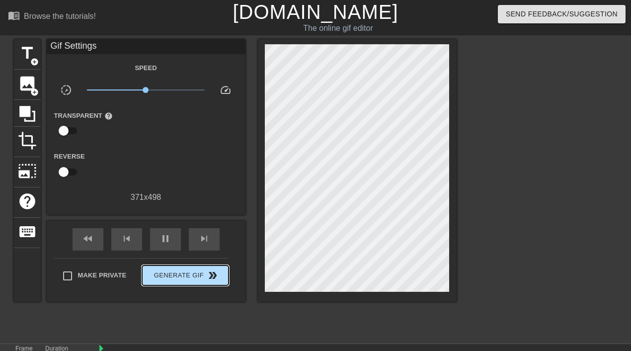
click at [197, 271] on span "Generate Gif double_arrow" at bounding box center [185, 275] width 78 height 12
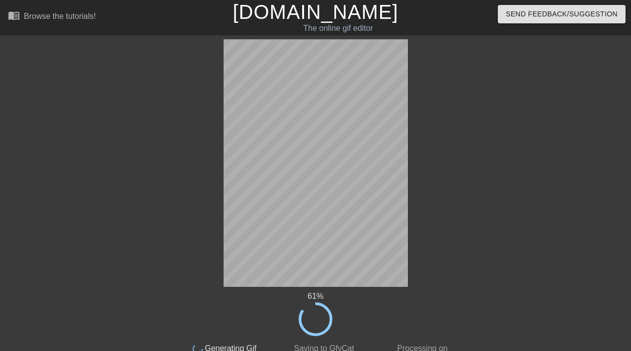
click at [267, 1] on link "[DOMAIN_NAME]" at bounding box center [314, 12] width 165 height 22
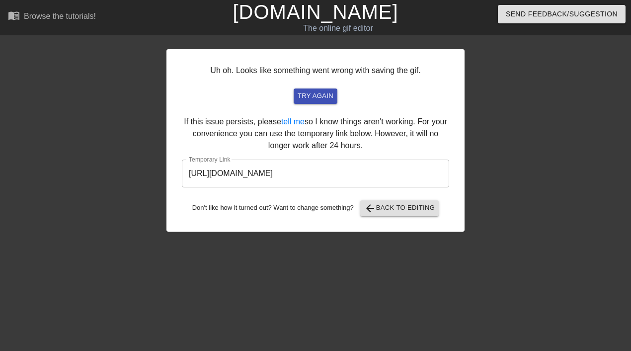
click at [341, 179] on input "[URL][DOMAIN_NAME]" at bounding box center [315, 173] width 267 height 28
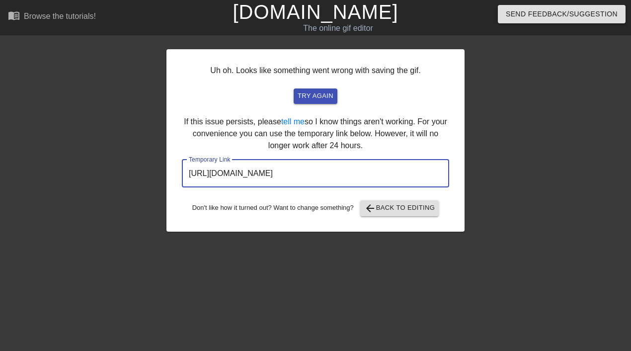
click at [341, 179] on input "[URL][DOMAIN_NAME]" at bounding box center [315, 173] width 267 height 28
